Goal: Task Accomplishment & Management: Complete application form

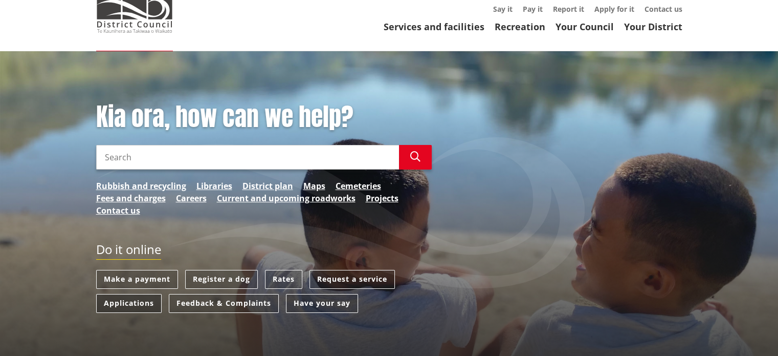
scroll to position [102, 0]
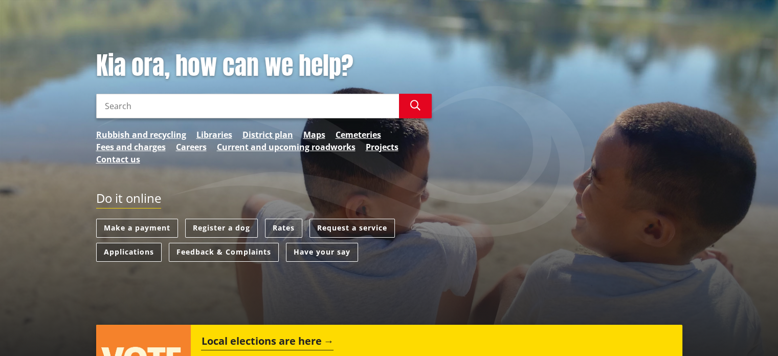
click at [127, 254] on link "Applications" at bounding box center [128, 252] width 65 height 19
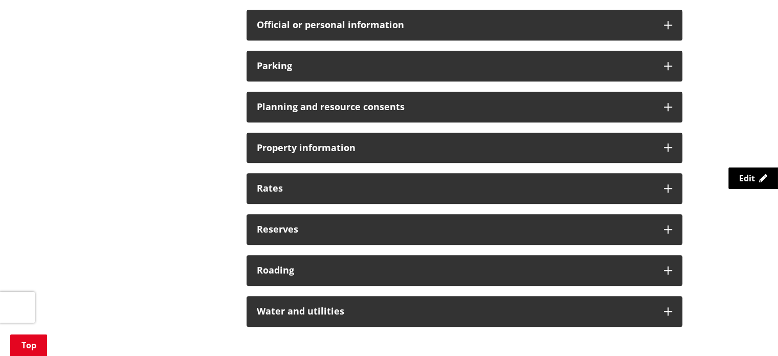
scroll to position [819, 0]
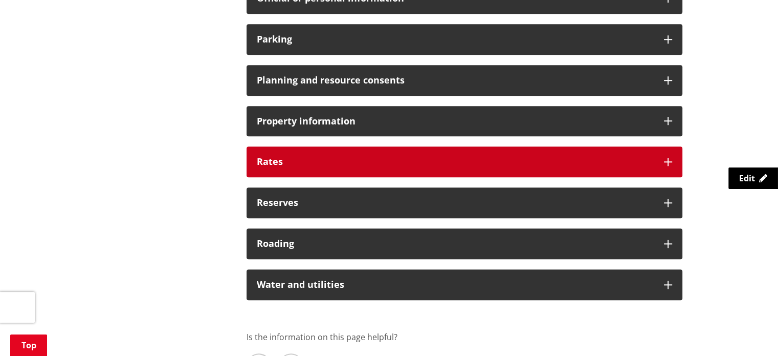
click at [444, 164] on h3 "Rates" at bounding box center [455, 162] width 397 height 10
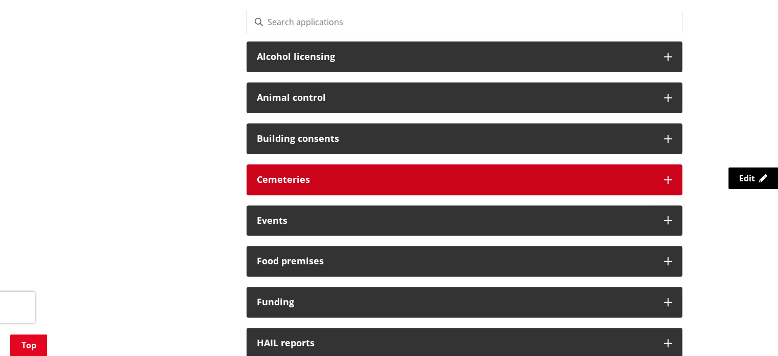
scroll to position [307, 0]
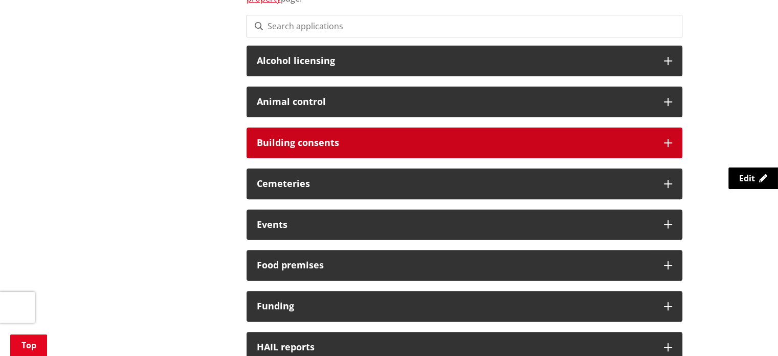
click at [321, 144] on h3 "Building consents" at bounding box center [455, 143] width 397 height 10
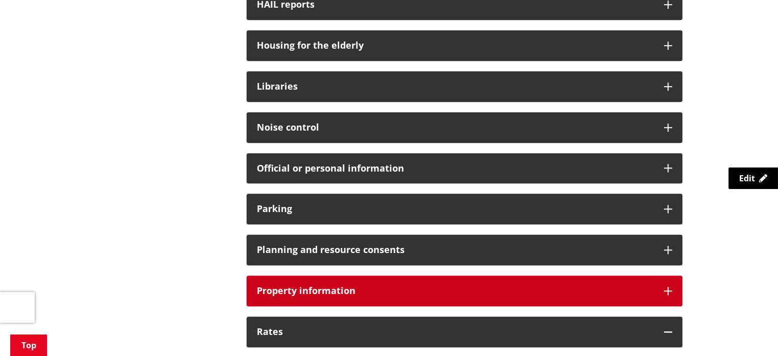
scroll to position [819, 0]
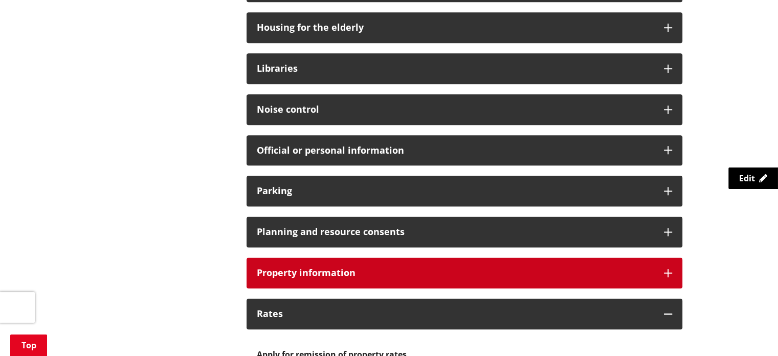
click at [449, 268] on h3 "Property information" at bounding box center [455, 273] width 397 height 10
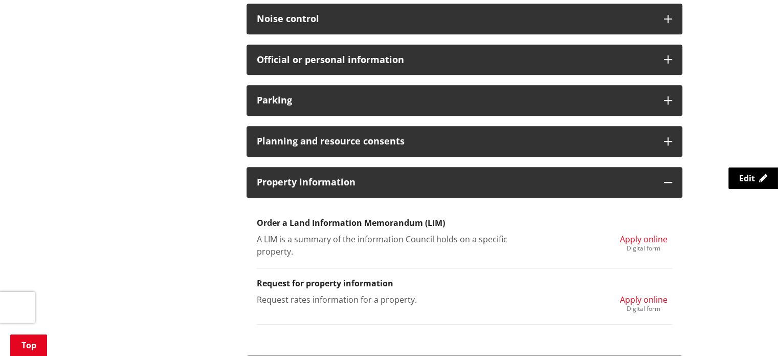
scroll to position [921, 0]
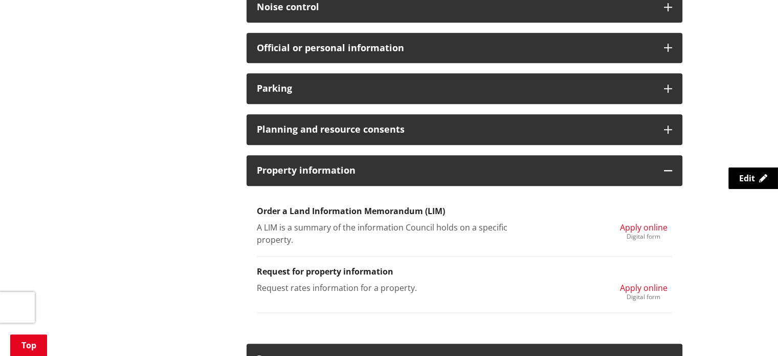
click at [646, 231] on link "Apply online Digital form" at bounding box center [644, 230] width 48 height 18
